Goal: Download file/media

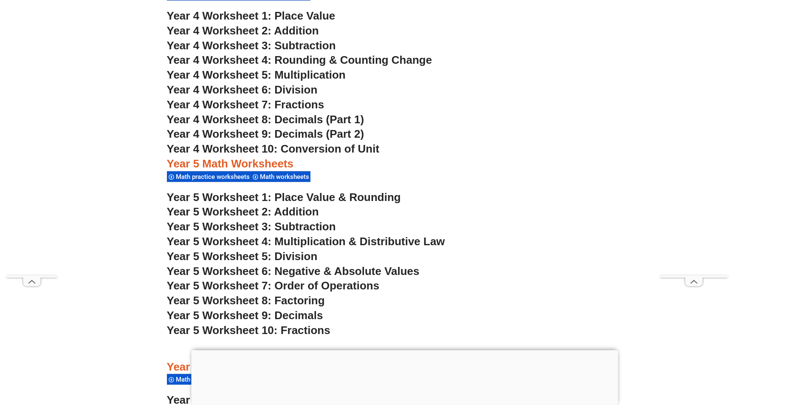
scroll to position [1784, 0]
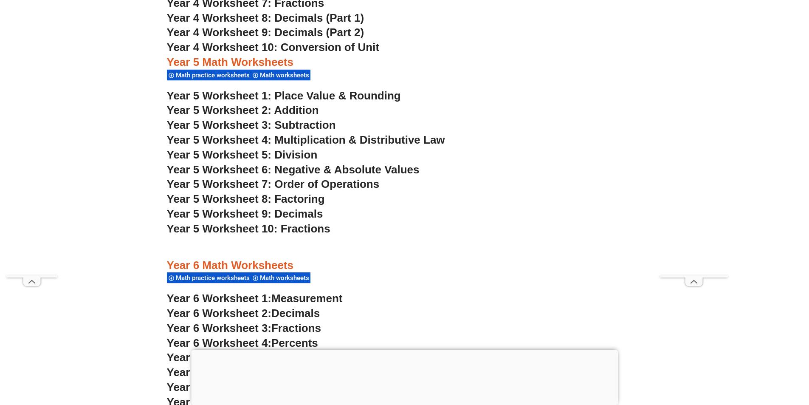
click at [245, 99] on span "Year 5 Worksheet 1: Place Value & Rounding" at bounding box center [284, 95] width 234 height 13
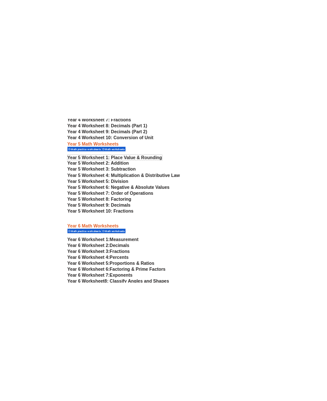
scroll to position [1599, 0]
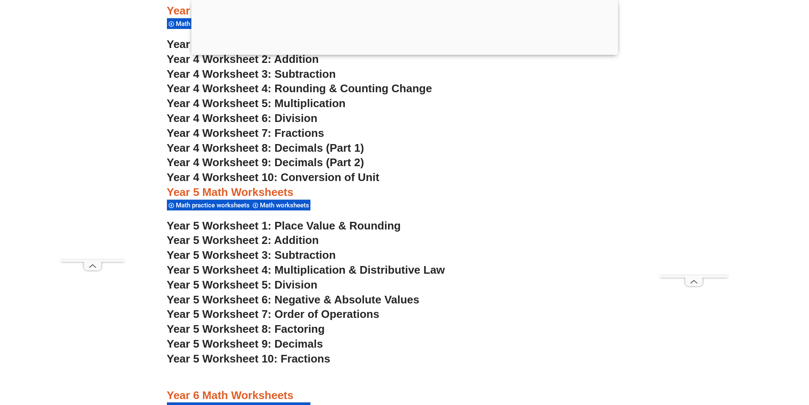
scroll to position [1739, 0]
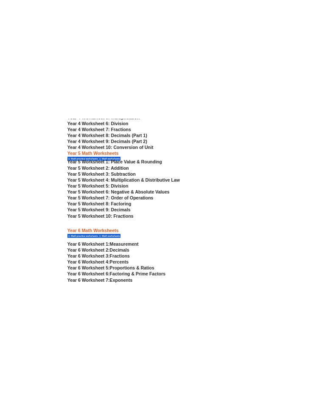
scroll to position [1741, 0]
